Goal: Task Accomplishment & Management: Manage account settings

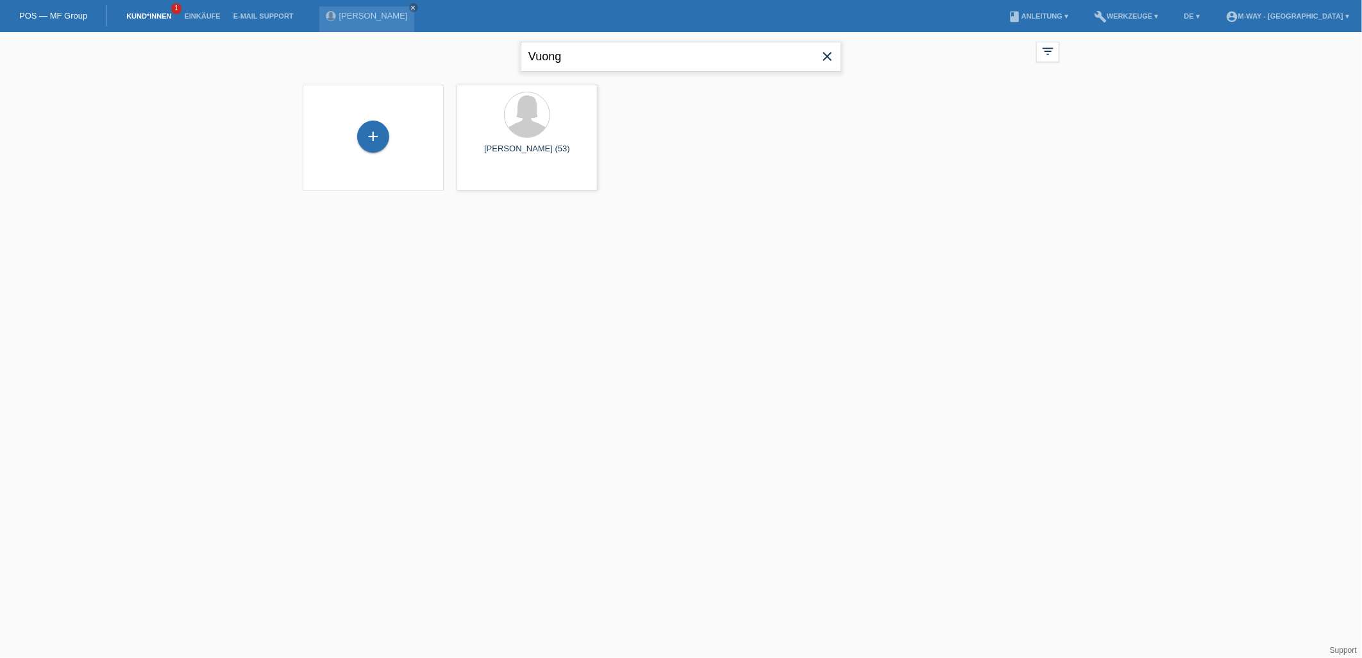
drag, startPoint x: 623, startPoint y: 69, endPoint x: 406, endPoint y: 91, distance: 218.5
click at [406, 91] on div "Vuong close filter_list view_module Alle Kund*innen anzeigen star Markierte Kun…" at bounding box center [681, 119] width 1362 height 174
type input "temesvari"
click at [563, 146] on div "Melinda Temesvari (39)" at bounding box center [527, 154] width 121 height 21
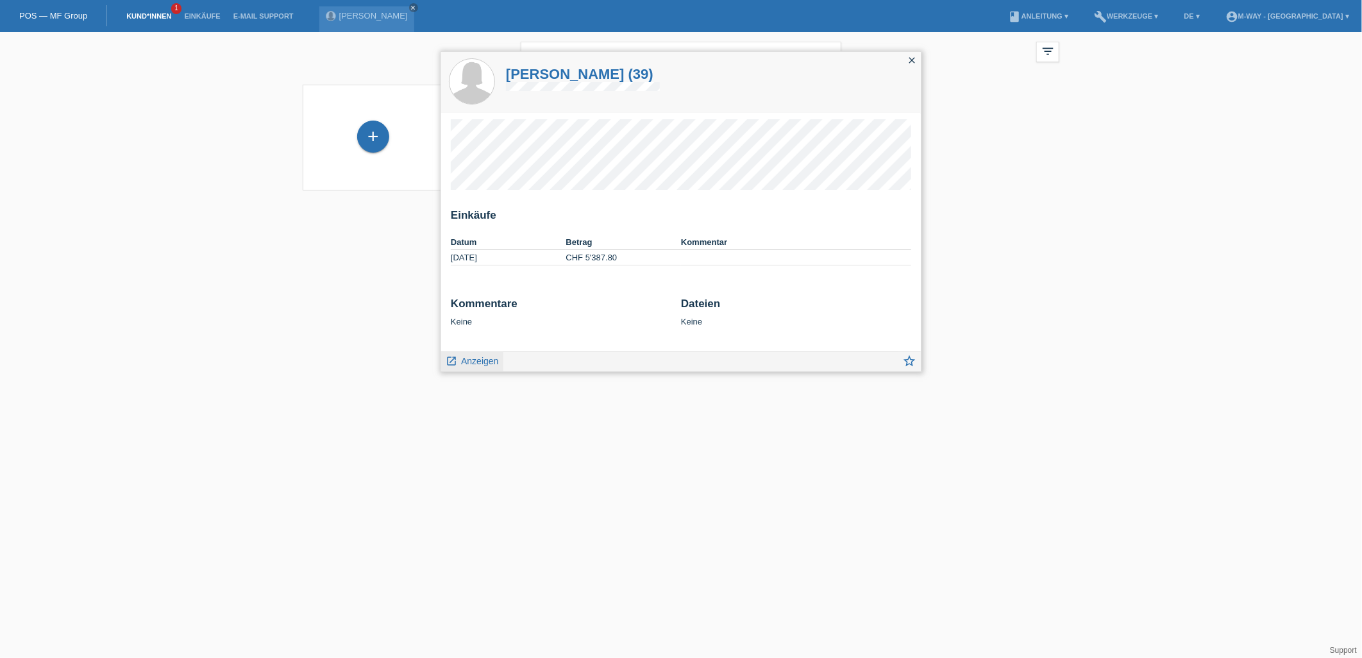
click at [466, 353] on link "launch Anzeigen" at bounding box center [472, 360] width 53 height 16
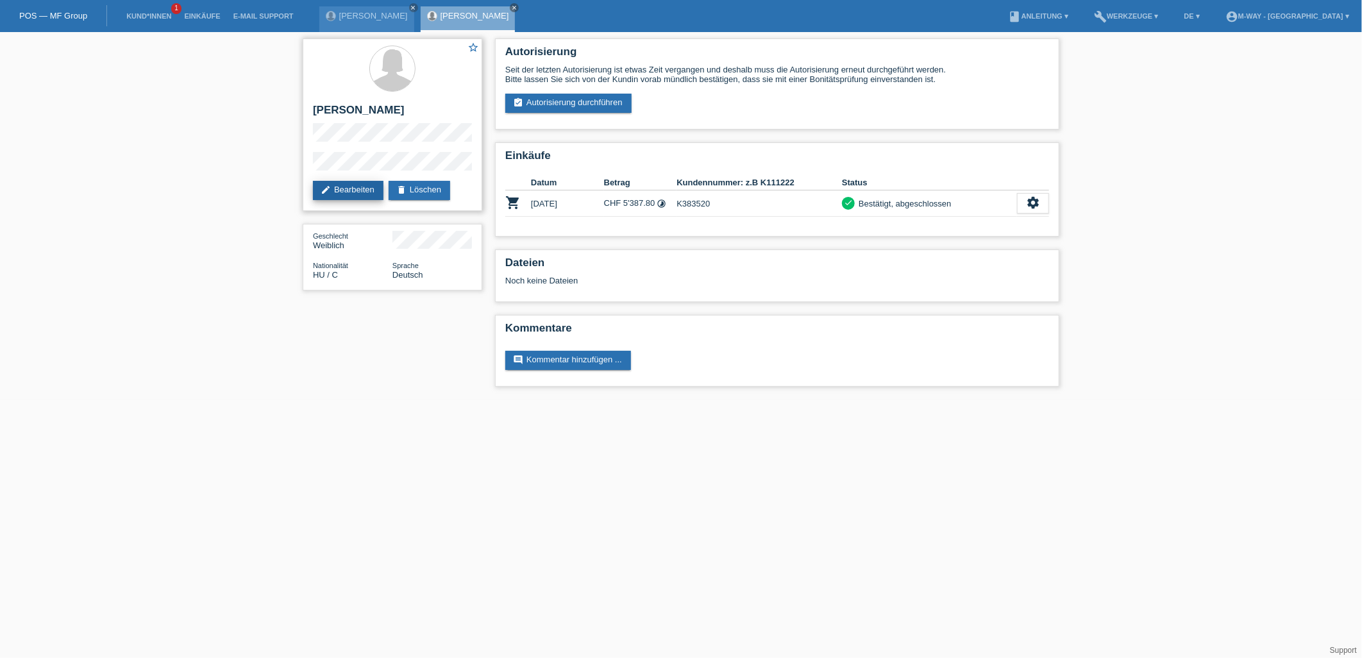
click at [342, 192] on link "edit Bearbeiten" at bounding box center [348, 190] width 71 height 19
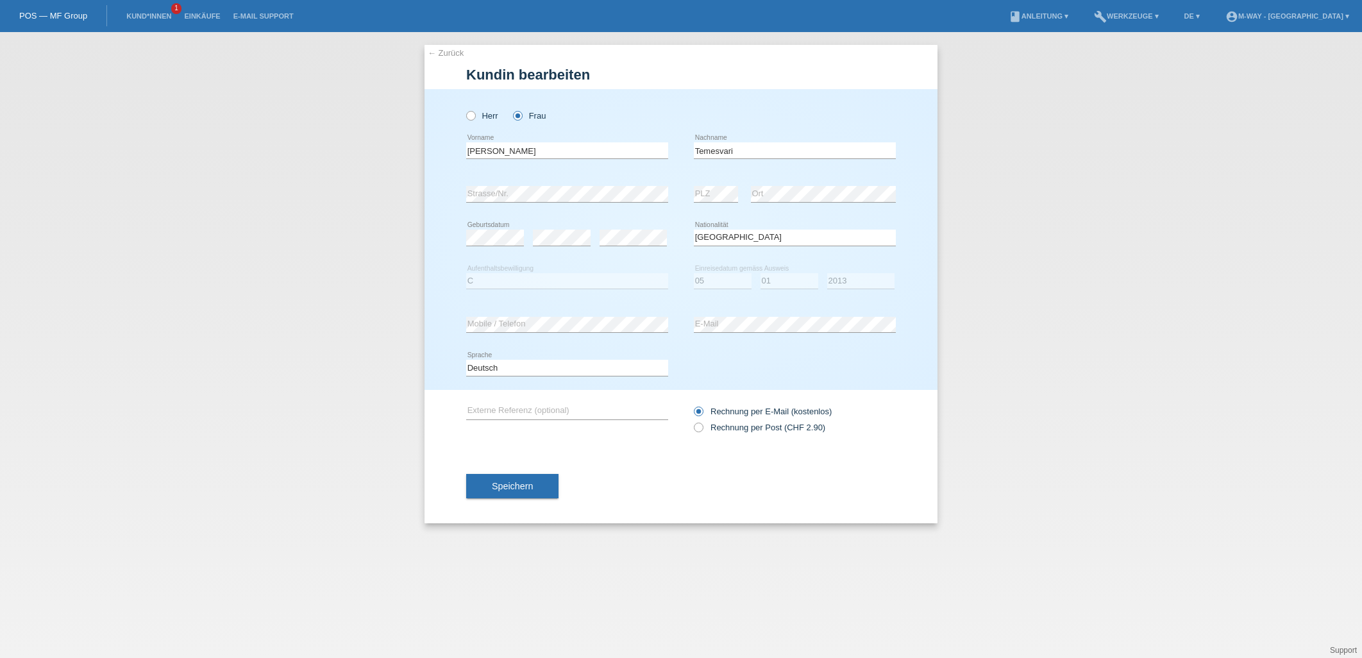
select select "HU"
select select "C"
select select "05"
select select "01"
select select "2013"
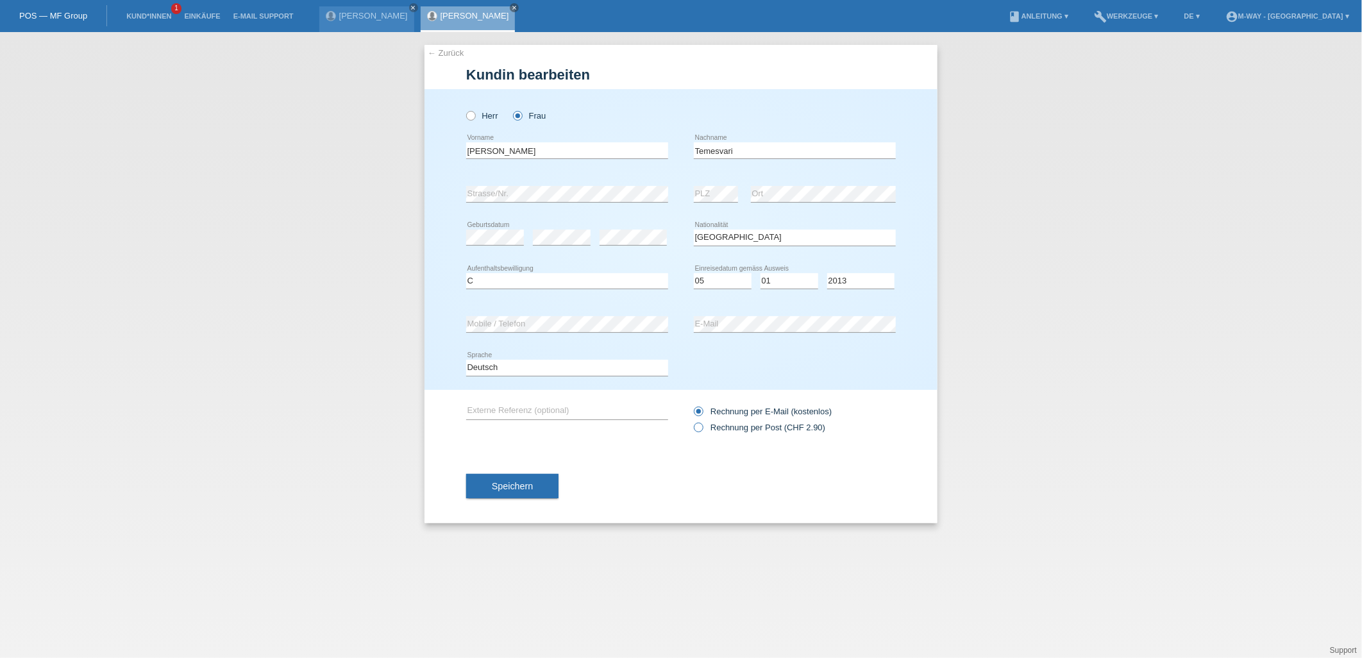
click at [692, 421] on icon at bounding box center [692, 421] width 0 height 0
click at [699, 428] on input "Rechnung per Post (CHF 2.90)" at bounding box center [698, 431] width 8 height 16
radio input "true"
click at [705, 411] on label "Rechnung per E-Mail (kostenlos)" at bounding box center [763, 412] width 138 height 10
click at [702, 411] on input "Rechnung per E-Mail (kostenlos)" at bounding box center [698, 415] width 8 height 16
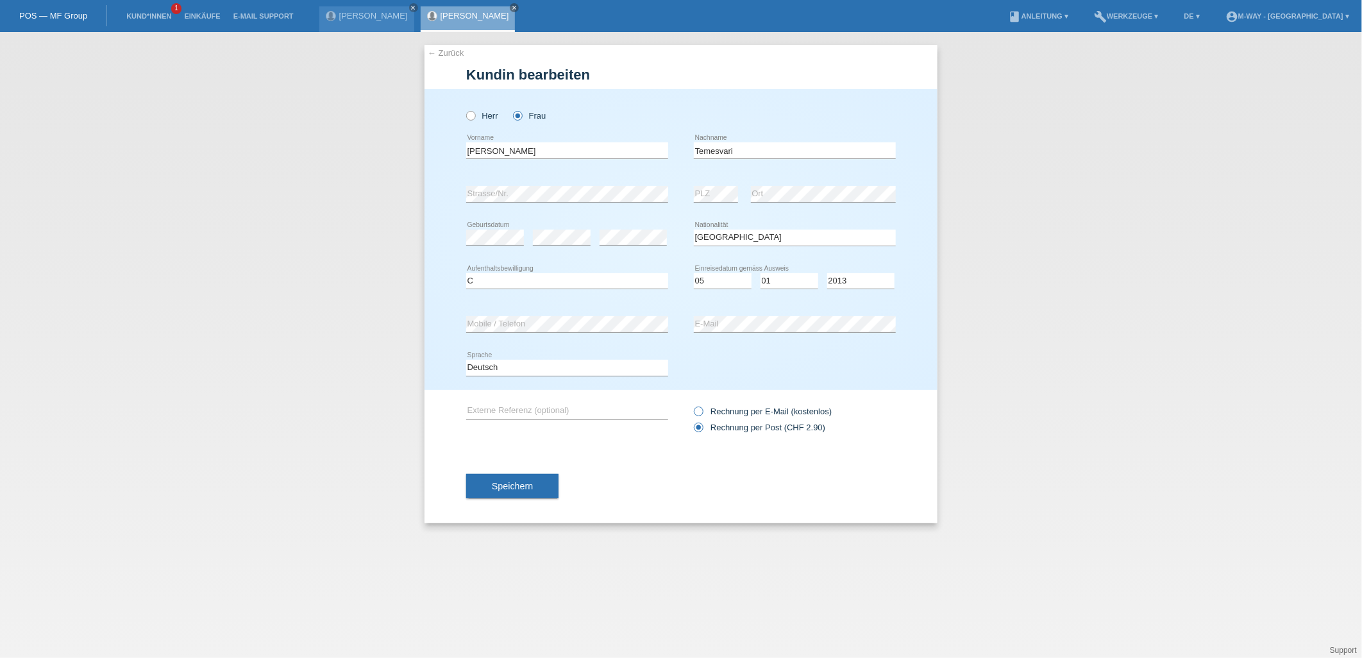
radio input "true"
click at [521, 483] on span "Speichern" at bounding box center [512, 486] width 41 height 10
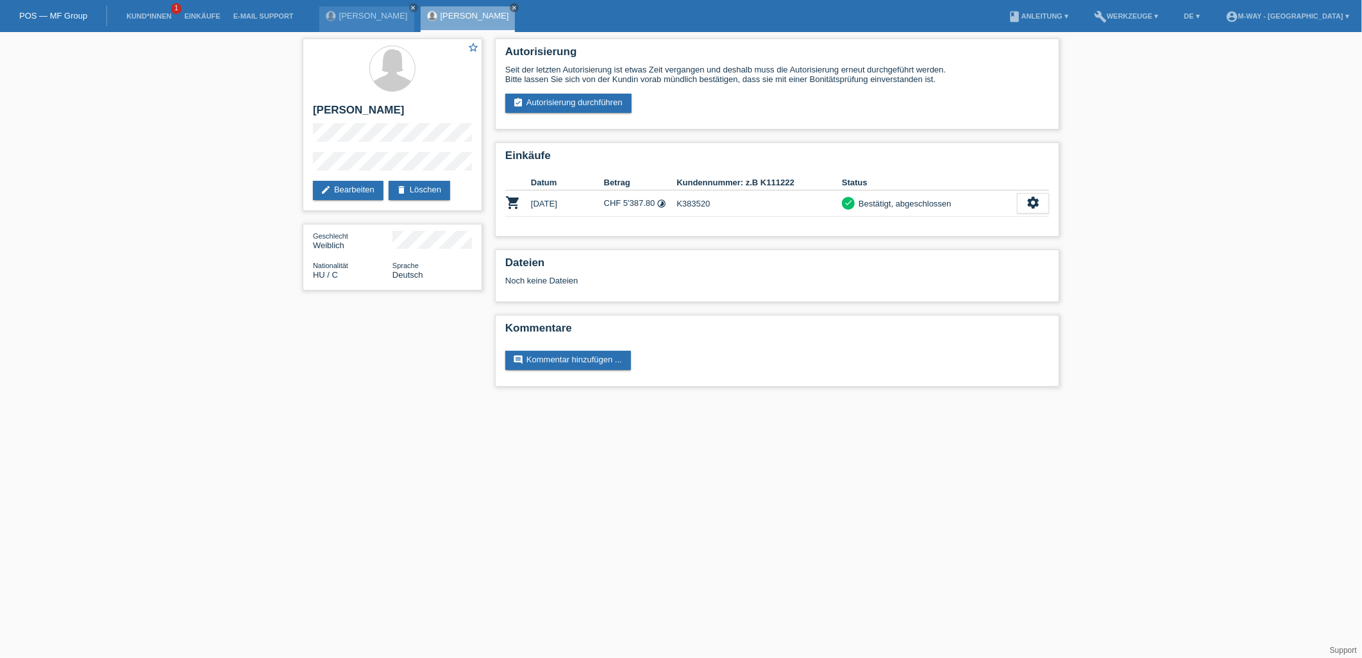
drag, startPoint x: 64, startPoint y: 13, endPoint x: 58, endPoint y: 1, distance: 13.2
click at [58, 1] on nav "POS — MF Group Kund*innen 1 Einkäufe E-Mail Support Hanh Vuong close close menu" at bounding box center [681, 16] width 1362 height 32
click at [60, 15] on link "POS — MF Group" at bounding box center [53, 16] width 68 height 10
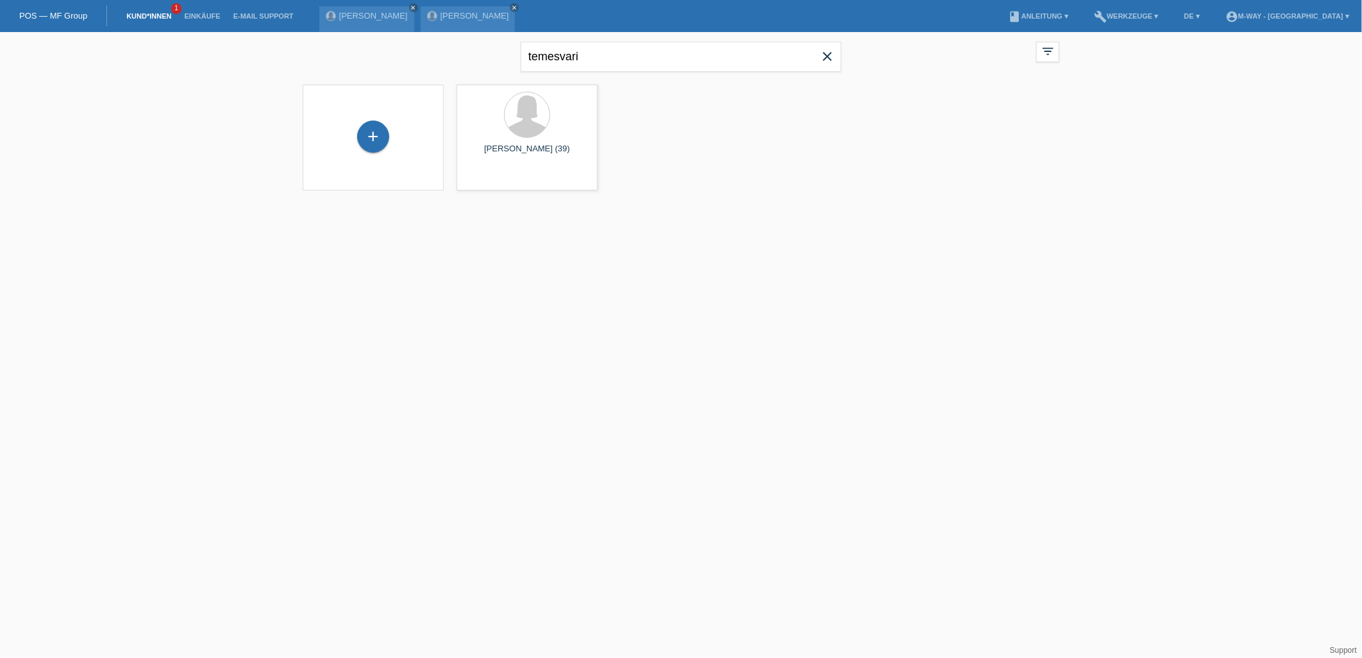
click at [29, 13] on link "POS — MF Group" at bounding box center [53, 16] width 68 height 10
click at [146, 15] on link "Kund*innen" at bounding box center [149, 16] width 58 height 8
click at [131, 15] on link "Kund*innen" at bounding box center [149, 16] width 58 height 8
click at [515, 180] on div "launch Anzeigen" at bounding box center [527, 179] width 140 height 19
click at [496, 183] on span "Anzeigen" at bounding box center [493, 179] width 35 height 10
